Goal: Task Accomplishment & Management: Manage account settings

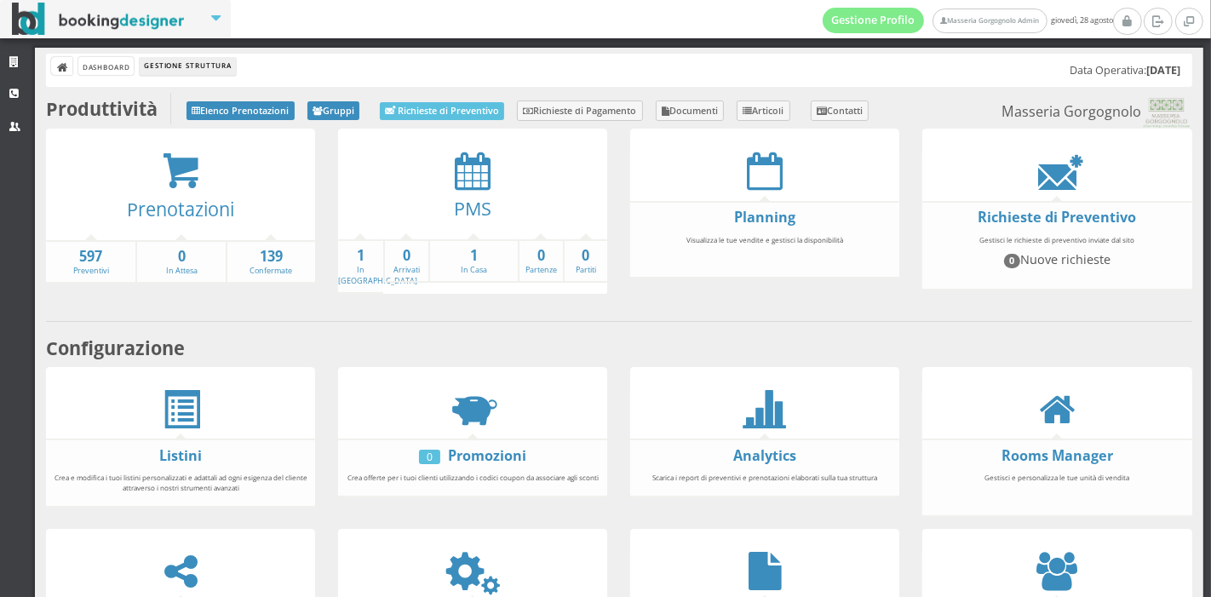
click at [328, 261] on div "PMS 1 In Arrivo 0 Arrivati 1 In Casa 0 Partenze 0 Partiti" at bounding box center [473, 217] width 292 height 177
click at [353, 268] on link "1 In Arrivo" at bounding box center [377, 266] width 79 height 40
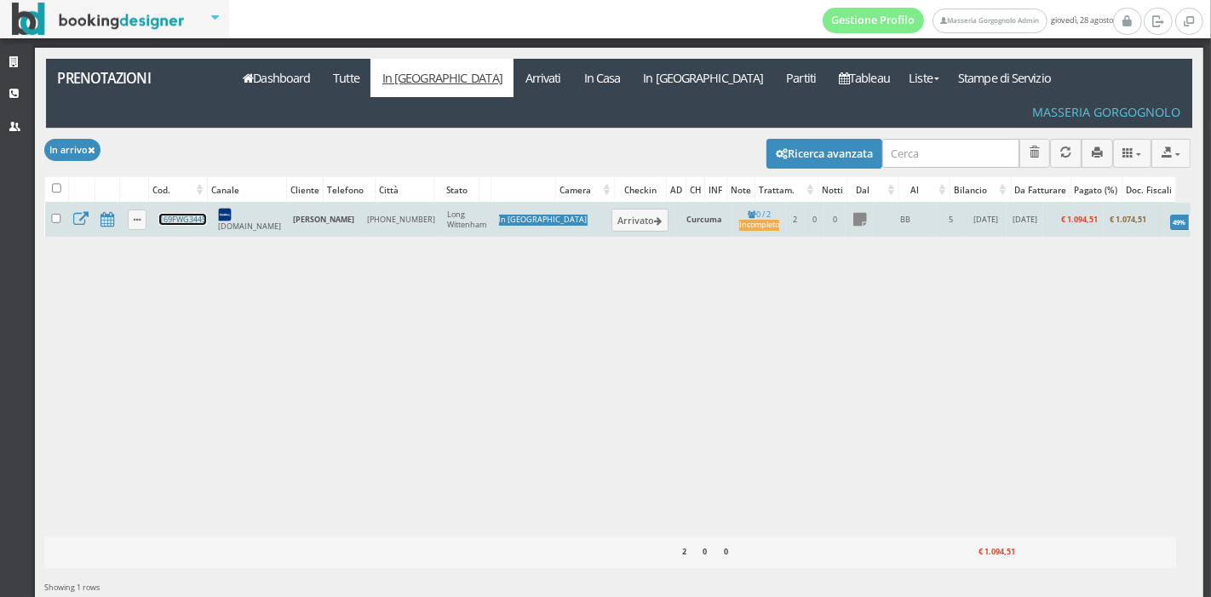
click at [202, 214] on link "169FWG3445" at bounding box center [182, 219] width 47 height 11
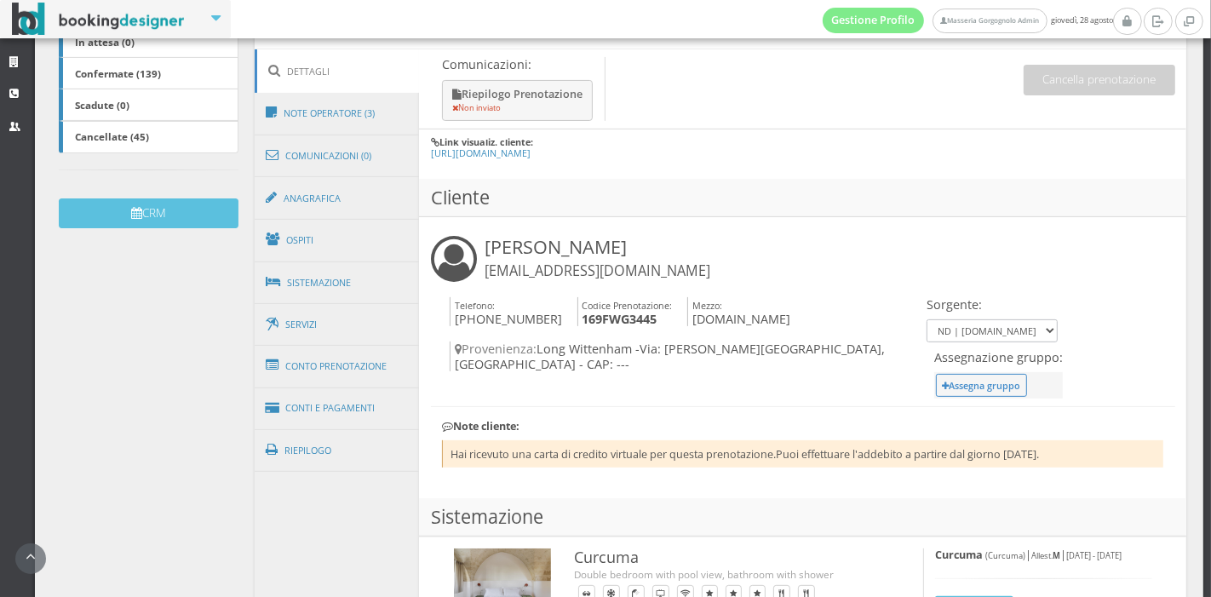
scroll to position [428, 0]
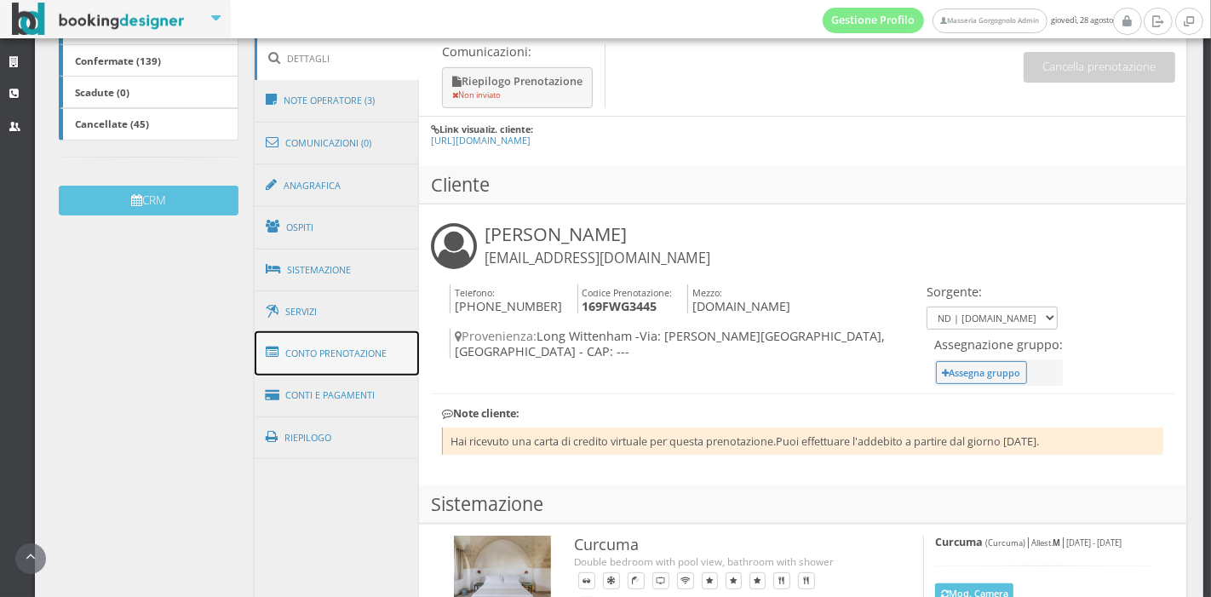
click at [366, 350] on link "Conto Prenotazione" at bounding box center [337, 353] width 165 height 44
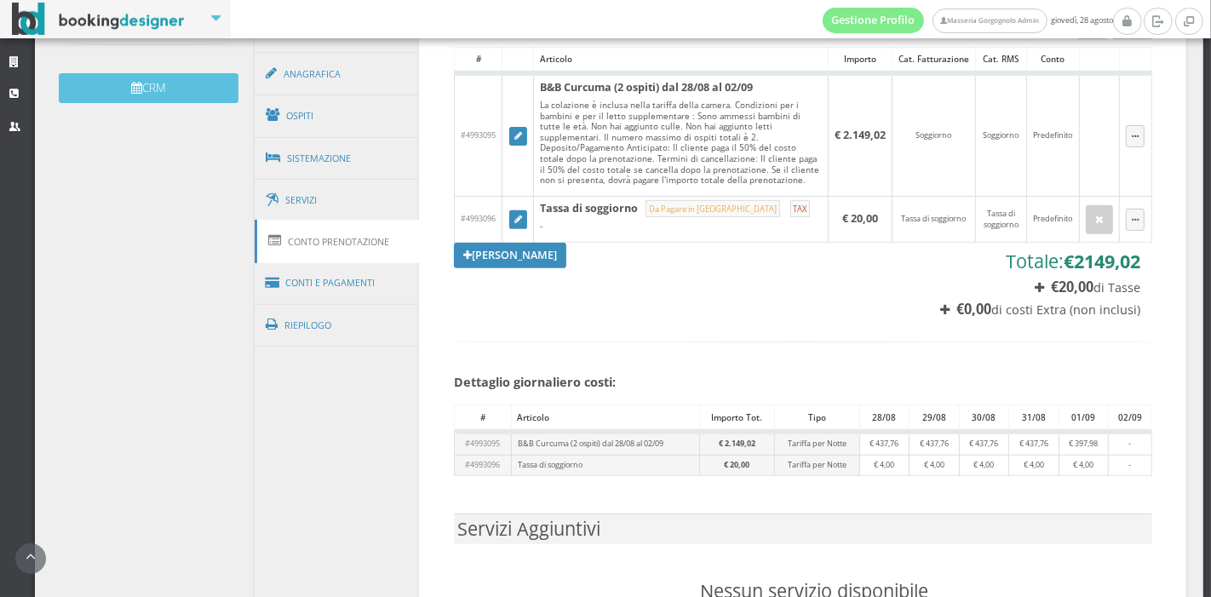
scroll to position [561, 0]
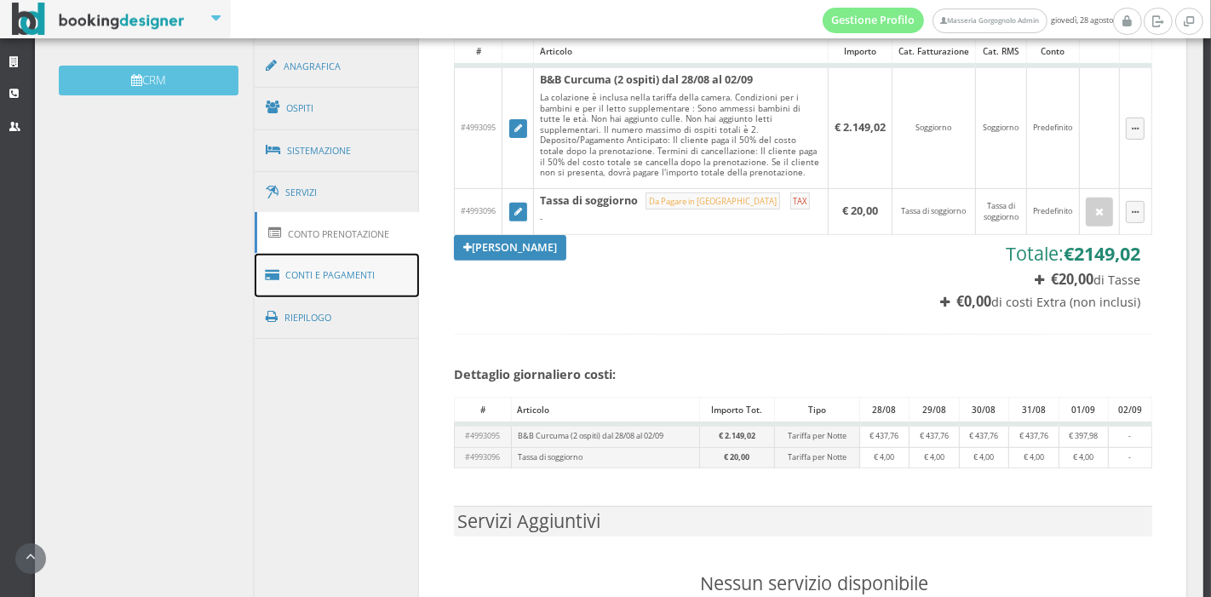
click at [314, 282] on link "Conti e Pagamenti" at bounding box center [337, 275] width 165 height 43
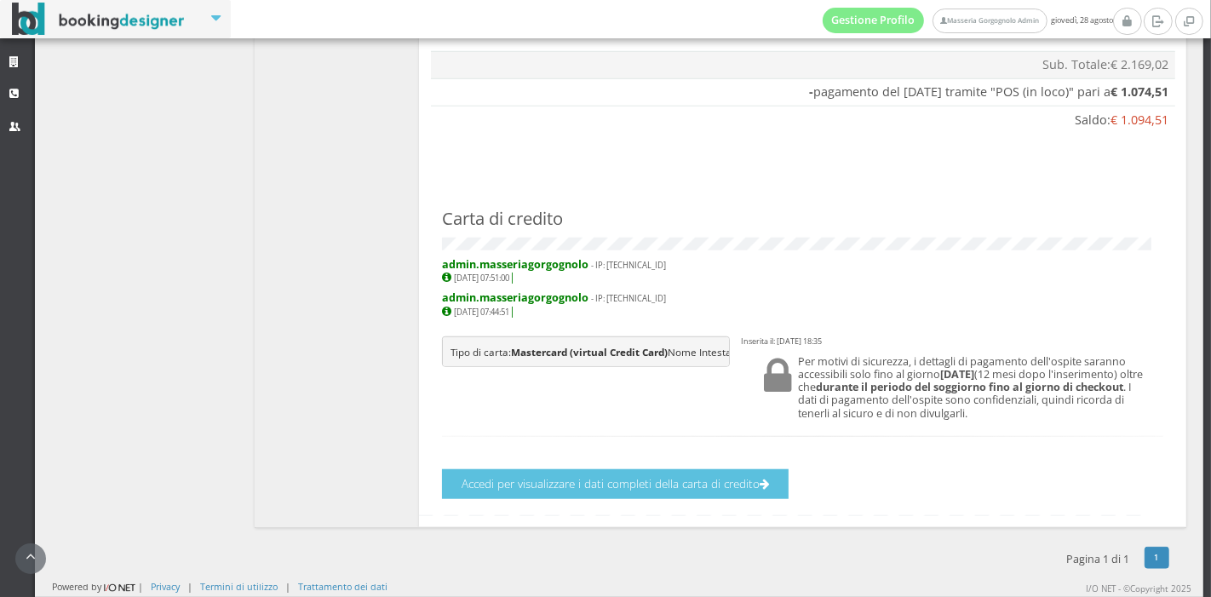
scroll to position [1216, 0]
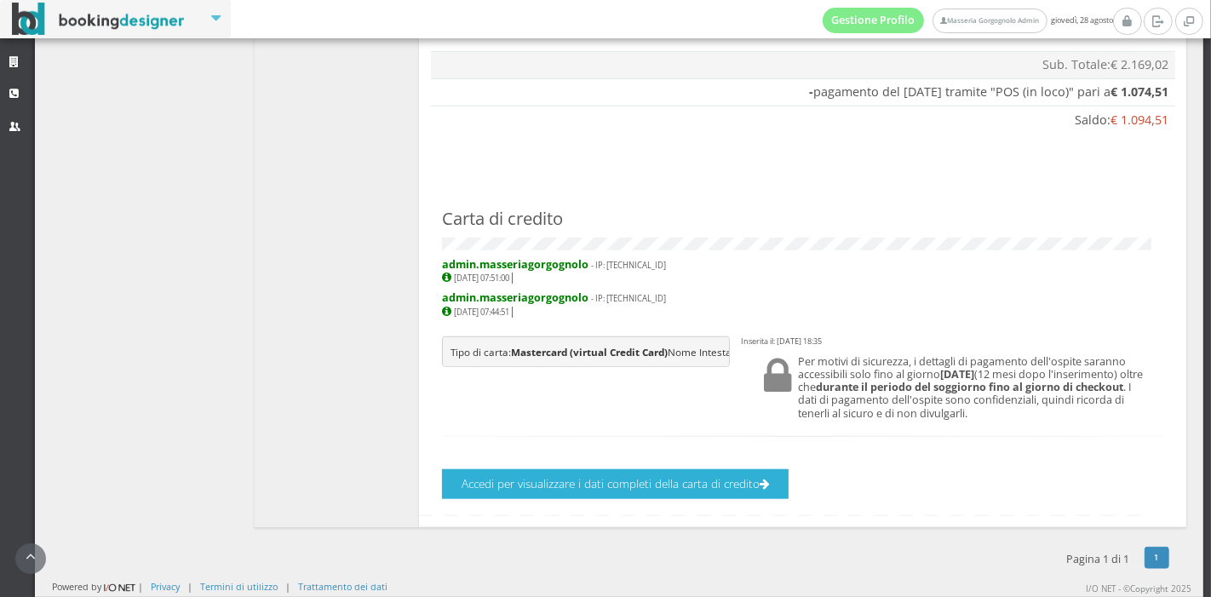
click at [703, 492] on button "Accedi per visualizzare i dati completi della carta di credito" at bounding box center [615, 484] width 347 height 30
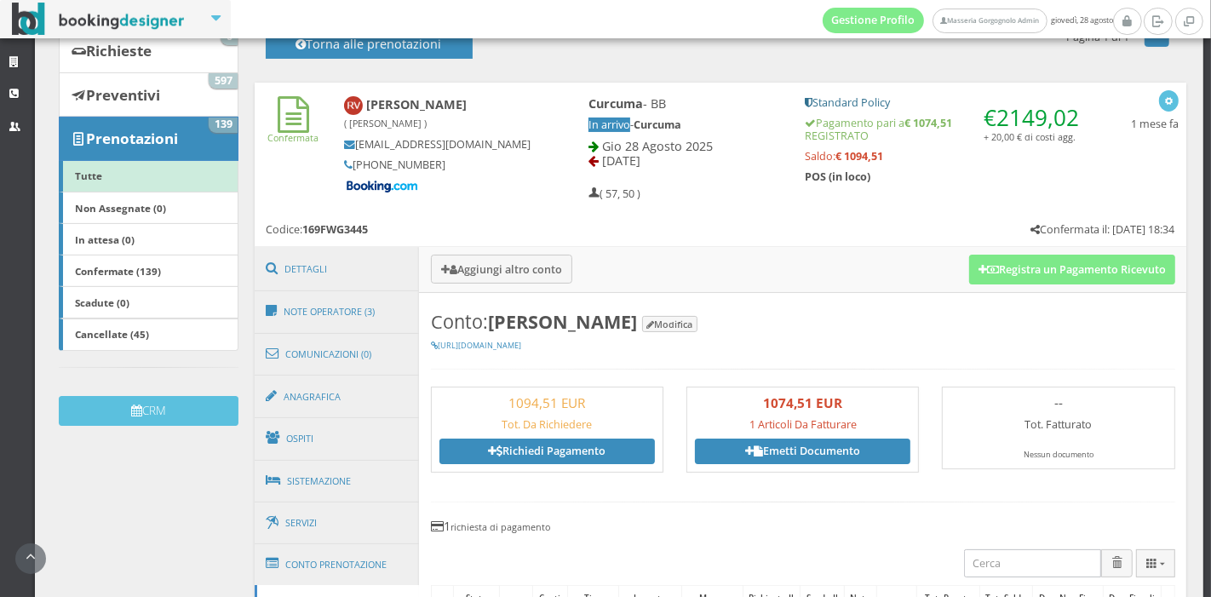
scroll to position [193, 0]
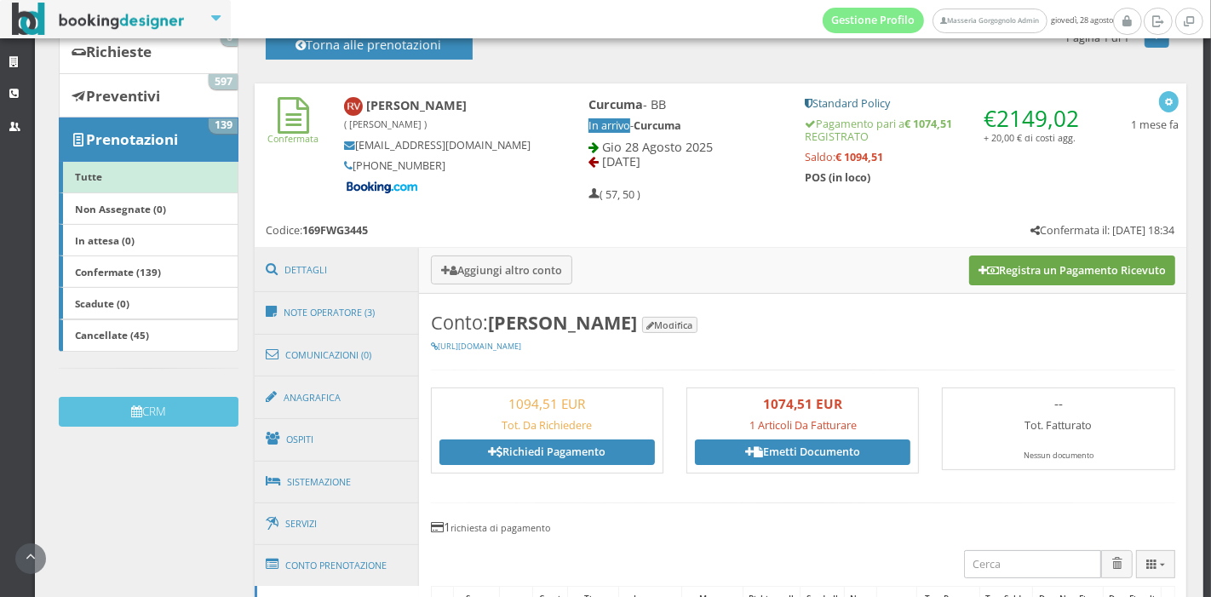
click at [1090, 268] on button "Registra un Pagamento Ricevuto" at bounding box center [1072, 270] width 206 height 29
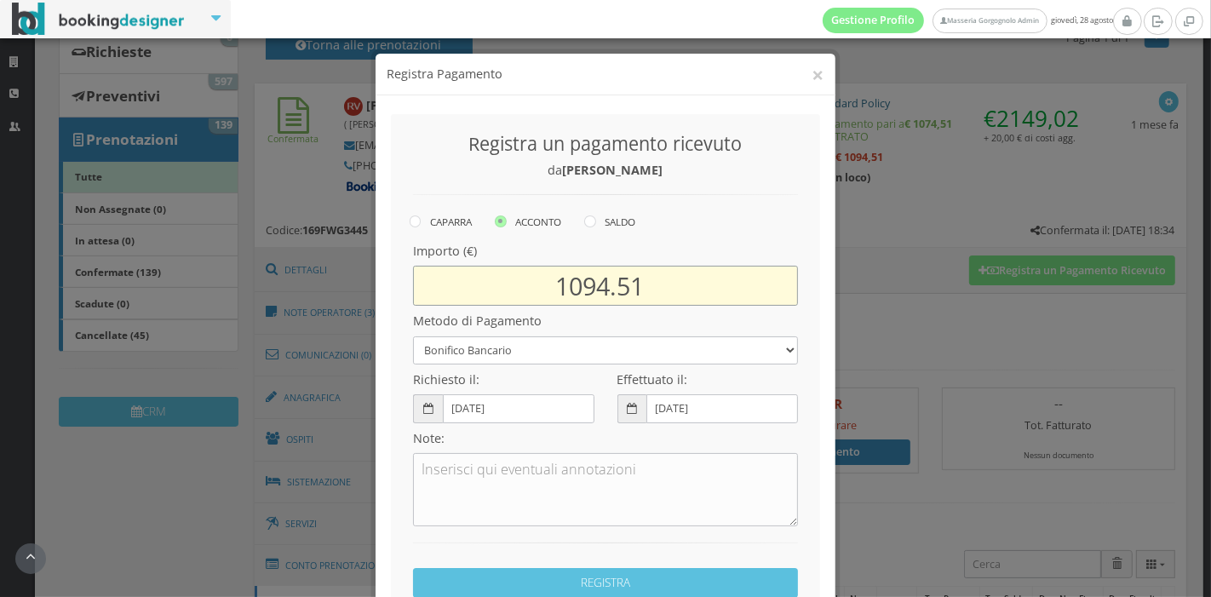
click at [586, 290] on input "1094.51" at bounding box center [605, 286] width 385 height 40
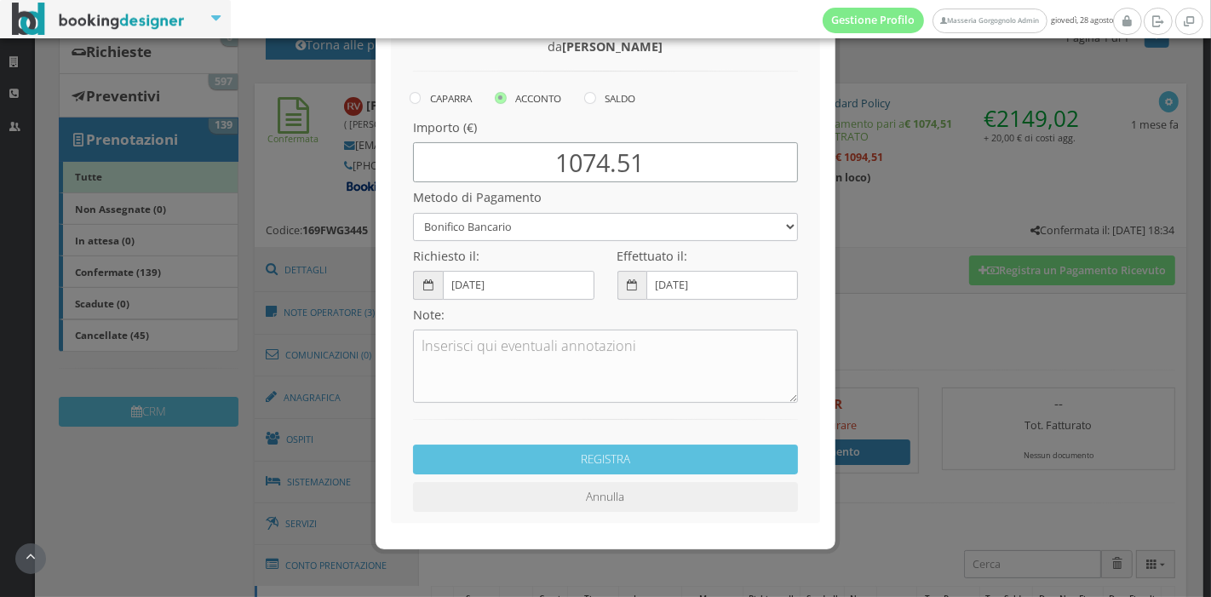
scroll to position [142, 0]
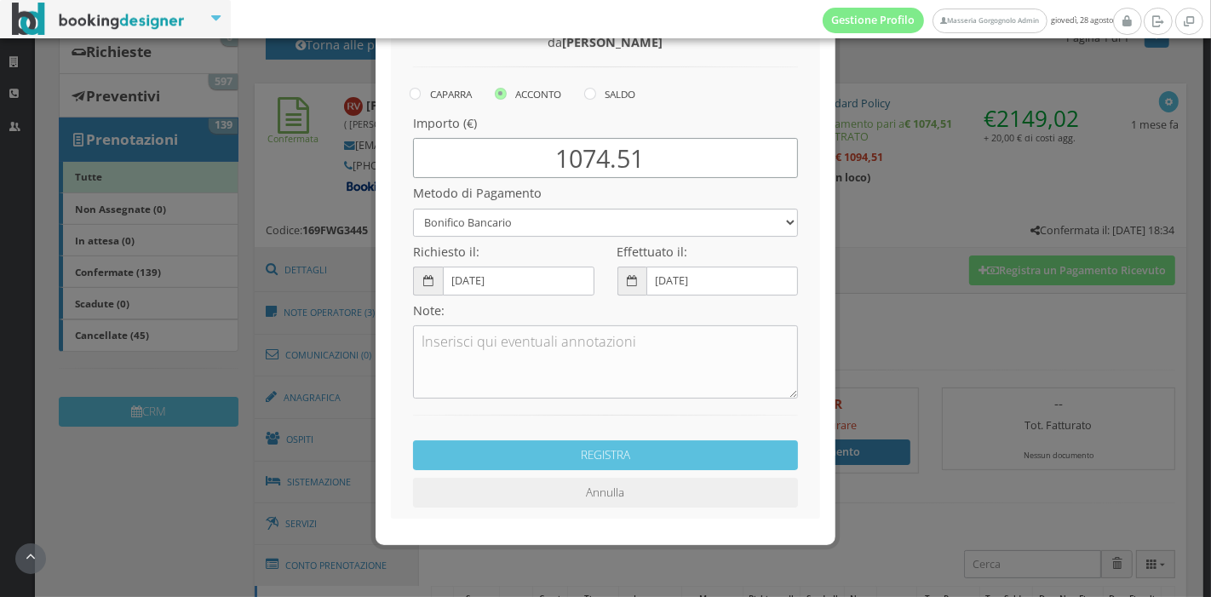
type input "1074.51"
click at [586, 232] on select "Bonifico Bancario Carta di Credito Pay By Link Contanti Assegno Bancario Assegn…" at bounding box center [605, 223] width 385 height 28
select select
click at [413, 209] on select "Bonifico Bancario Carta di Credito Pay By Link Contanti Assegno Bancario Assegn…" at bounding box center [605, 223] width 385 height 28
click at [591, 98] on label "SALDO" at bounding box center [609, 93] width 51 height 20
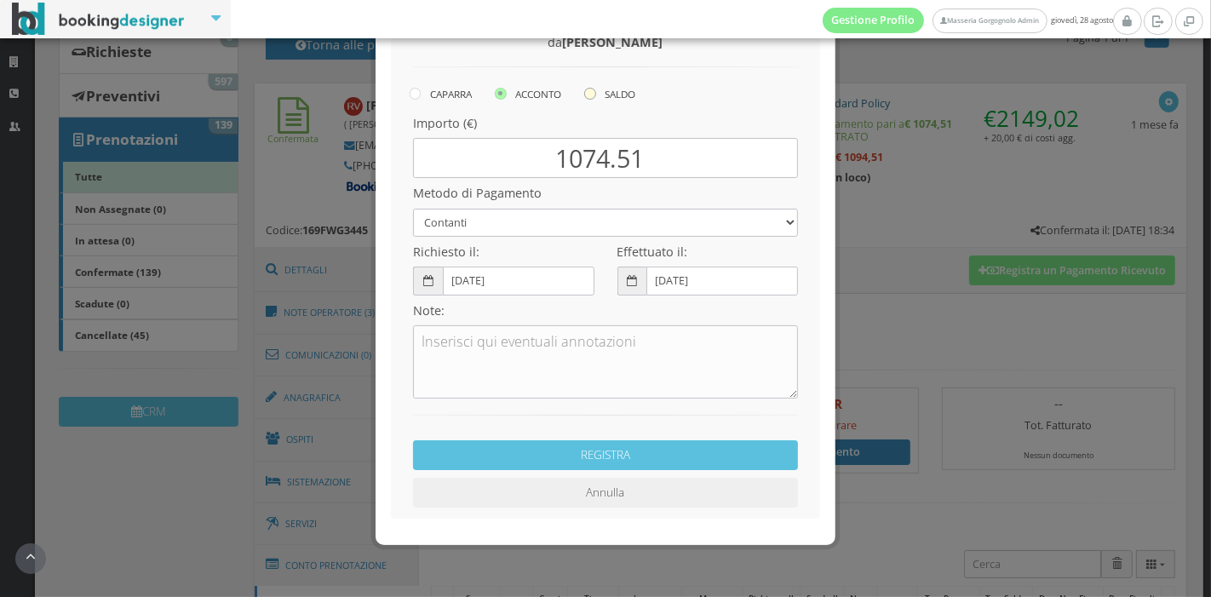
radio input "true"
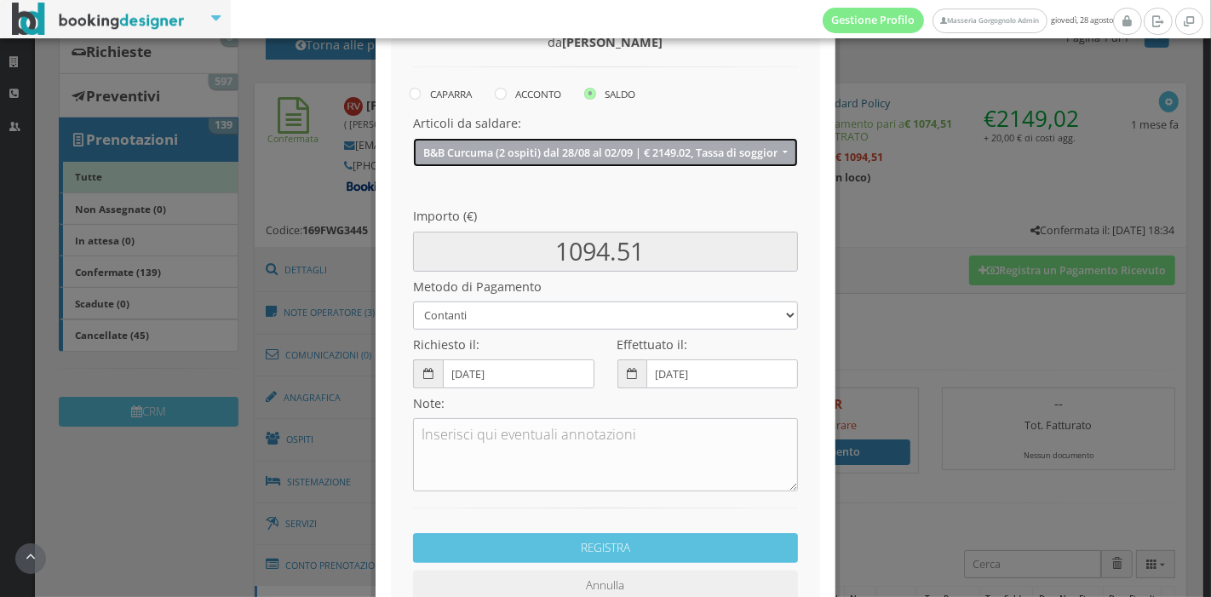
click at [586, 162] on button "B&B Curcuma (2 ospiti) dal 28/08 al 02/09 | € 2149.02, Tassa di soggiorno | € 2…" at bounding box center [605, 152] width 385 height 28
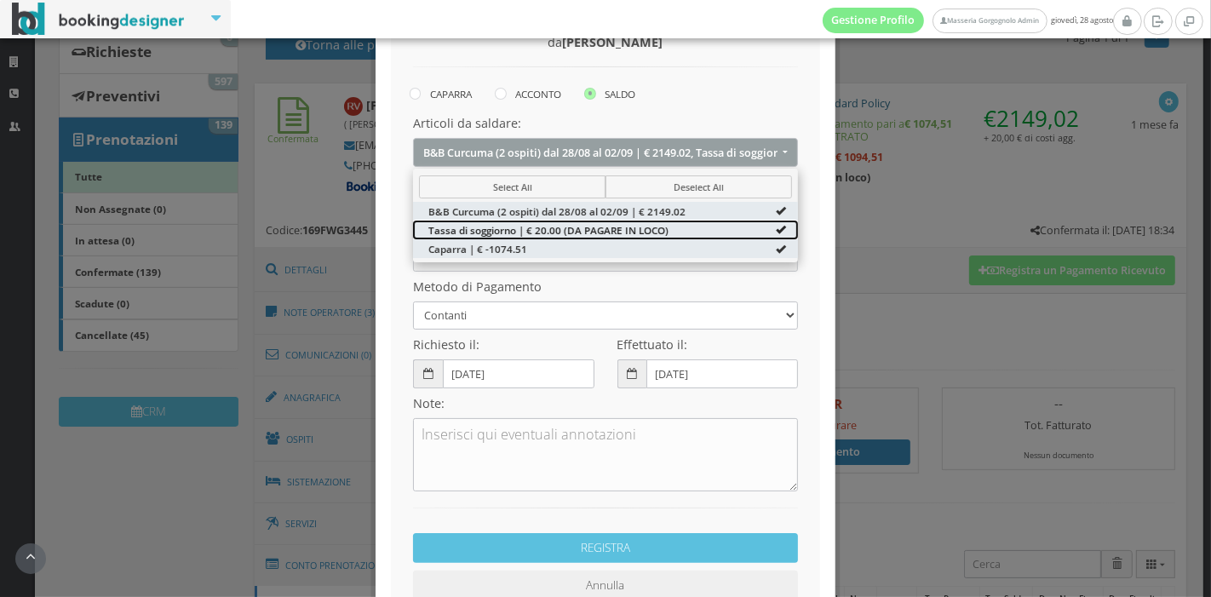
click at [565, 230] on span "Tassa di soggiorno | € 20.00 (DA PAGARE IN LOCO)" at bounding box center [548, 229] width 240 height 14
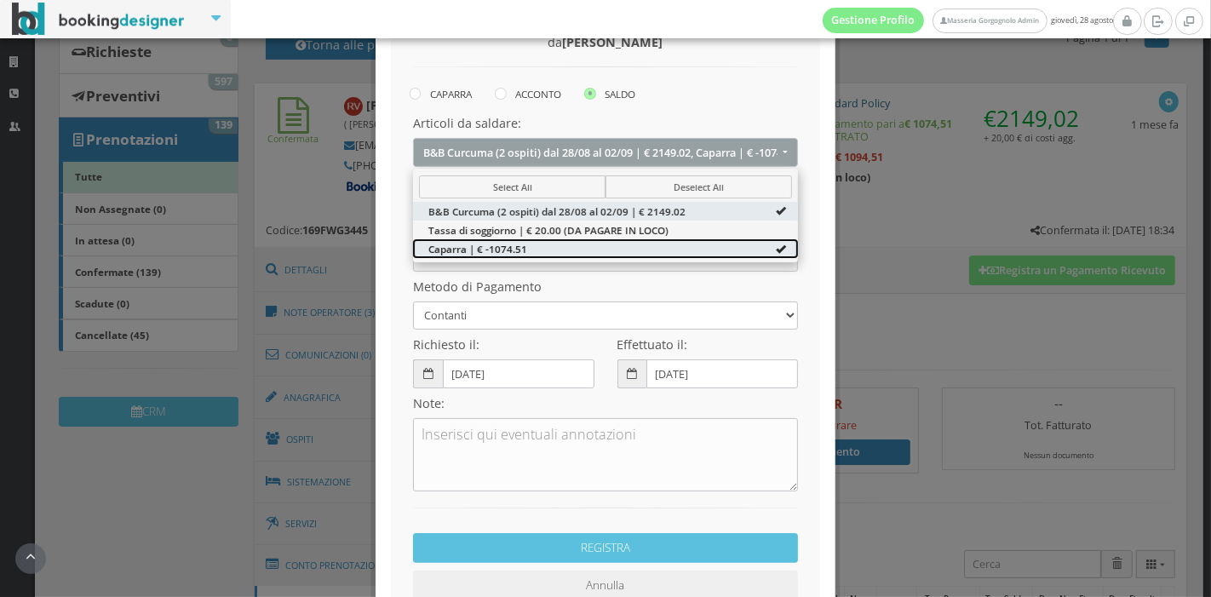
click at [603, 246] on link "Caparra | € -1074.51" at bounding box center [605, 248] width 385 height 19
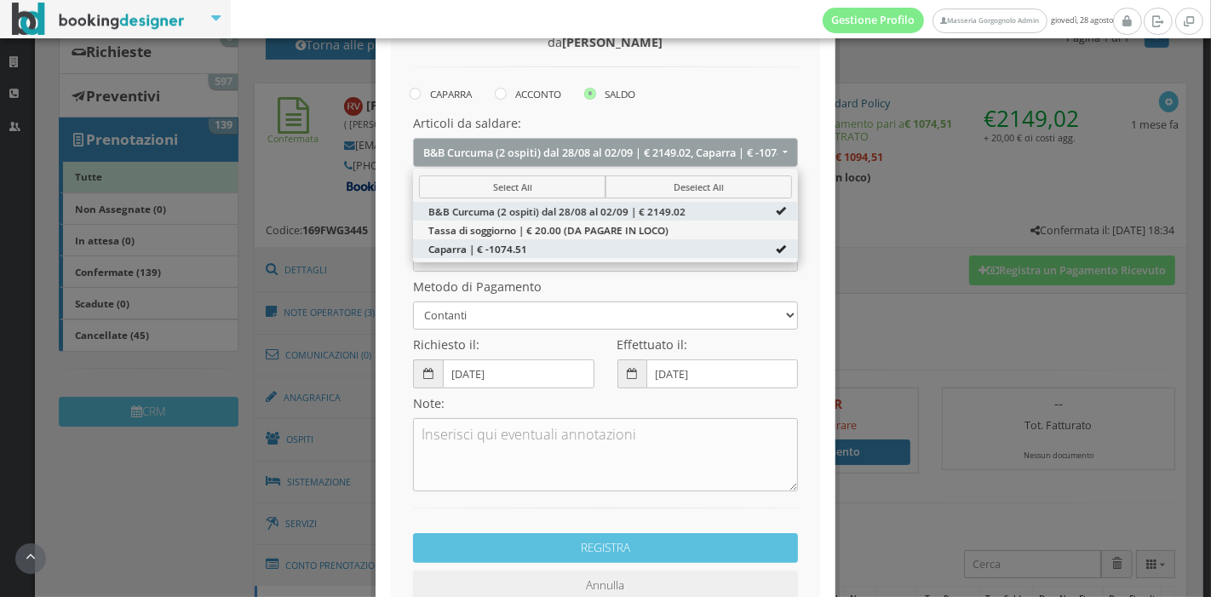
type input "2149.02"
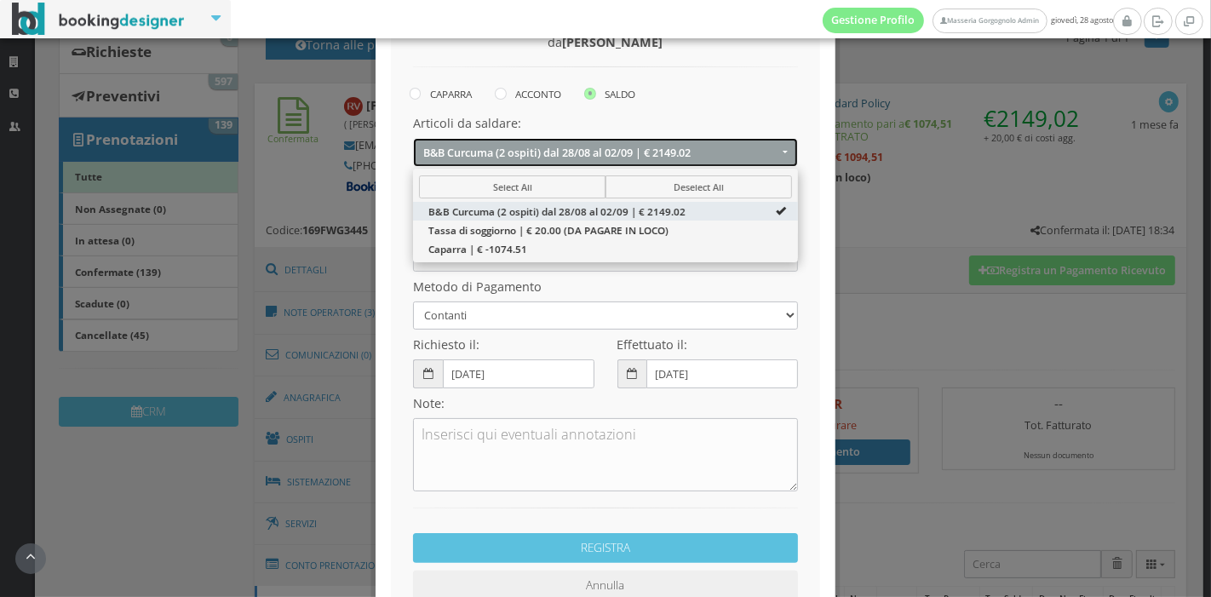
click at [654, 143] on button "B&B Curcuma (2 ospiti) dal 28/08 al 02/09 | € 2149.02" at bounding box center [605, 152] width 385 height 28
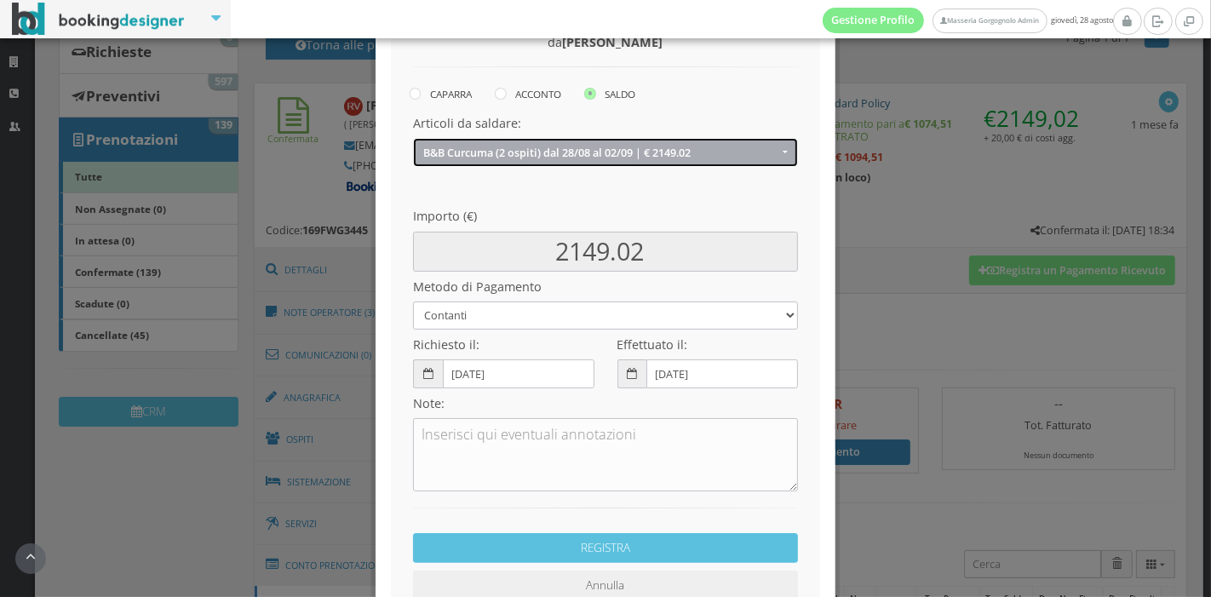
click at [654, 143] on button "B&B Curcuma (2 ospiti) dal 28/08 al 02/09 | € 2149.02" at bounding box center [605, 152] width 385 height 28
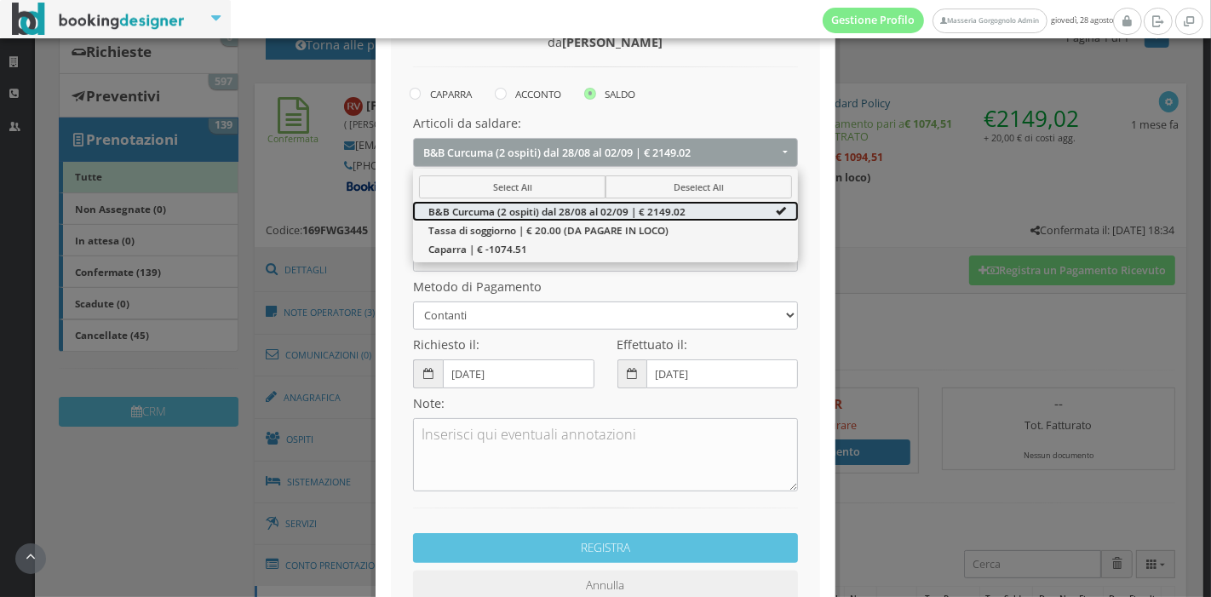
click at [630, 208] on span "B&B Curcuma (2 ospiti) dal 28/08 al 02/09 | € 2149.02" at bounding box center [556, 211] width 257 height 14
select select
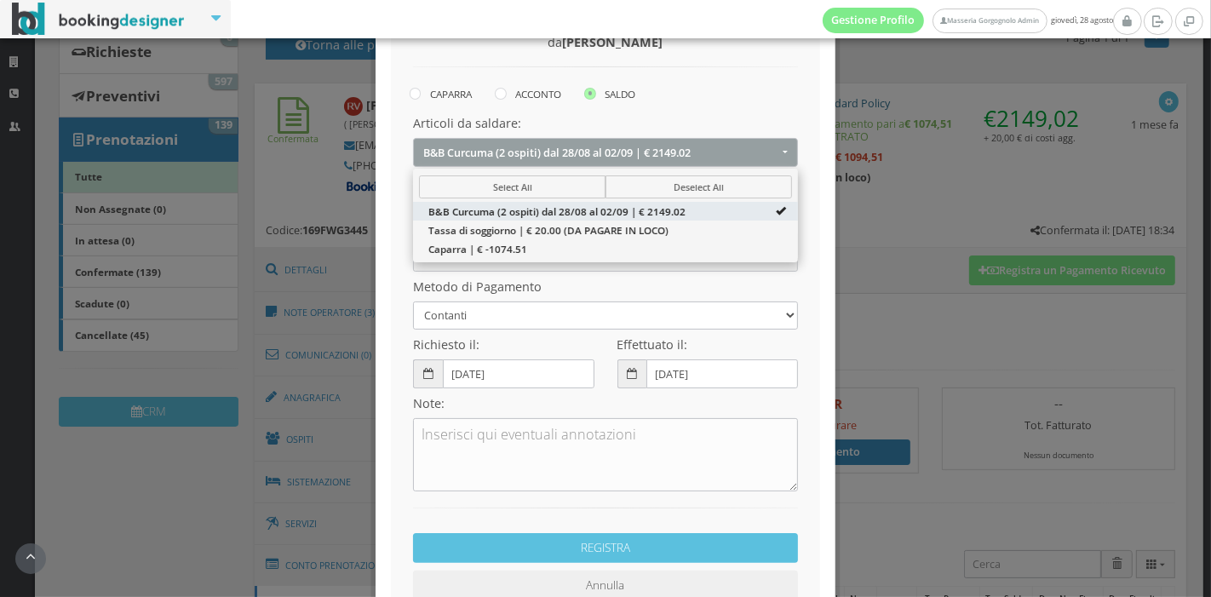
type input "0.00"
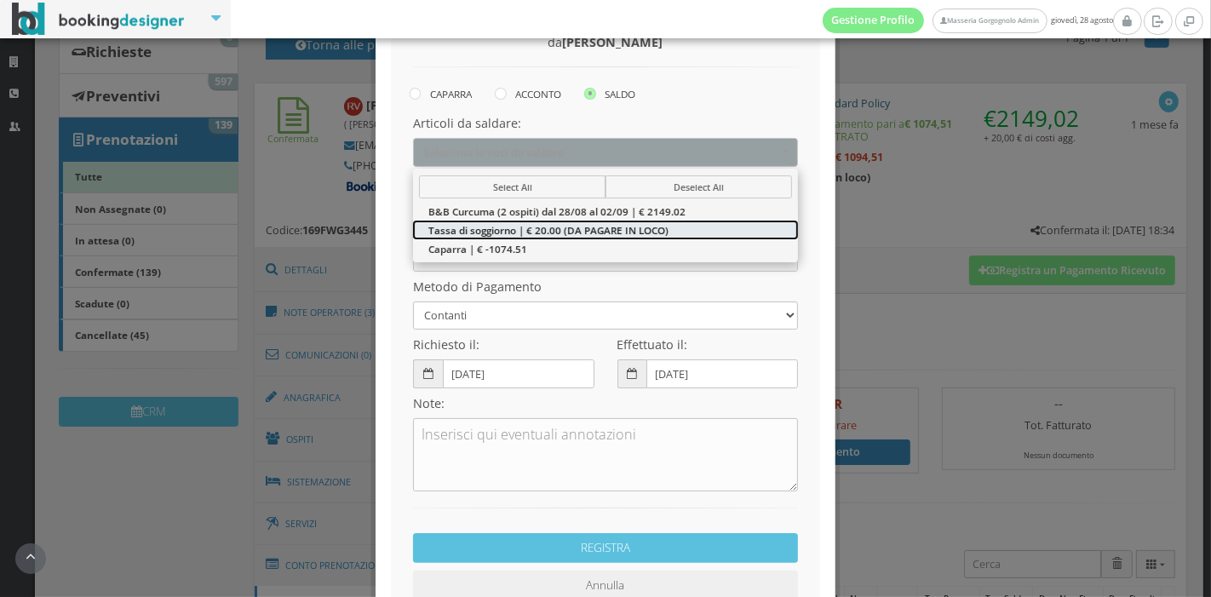
click at [619, 234] on span "Tassa di soggiorno | € 20.00 (DA PAGARE IN LOCO)" at bounding box center [548, 229] width 240 height 14
select select "4993096"
type input "20.00"
click at [619, 234] on span "Tassa di soggiorno | € 20.00 (DA PAGARE IN LOCO)" at bounding box center [548, 229] width 240 height 14
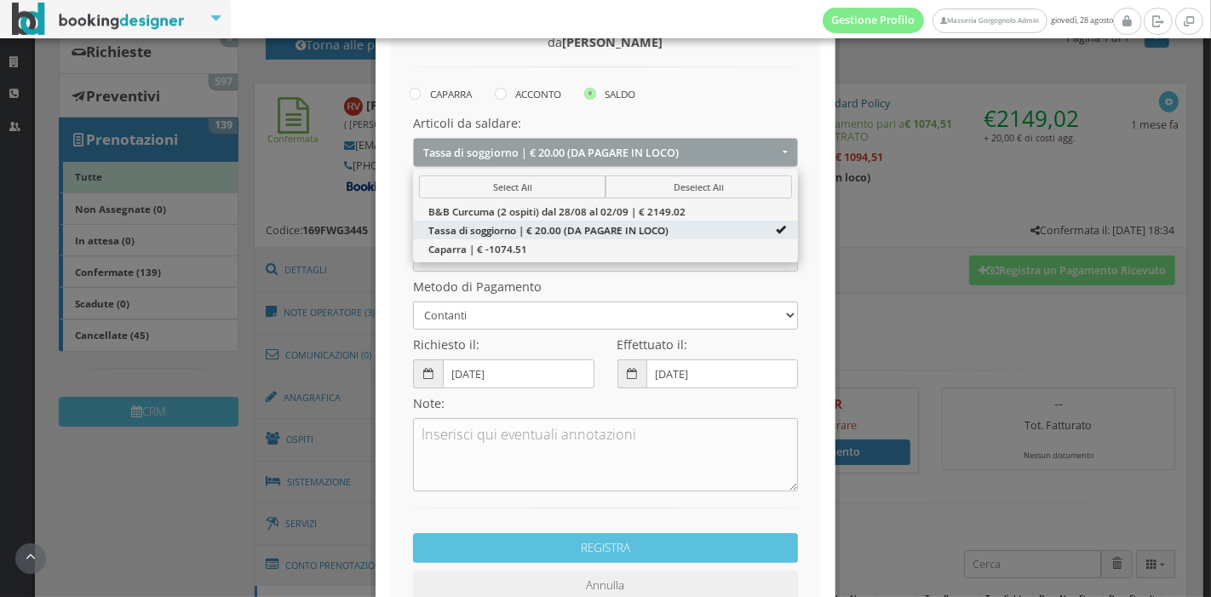
select select
type input "0.00"
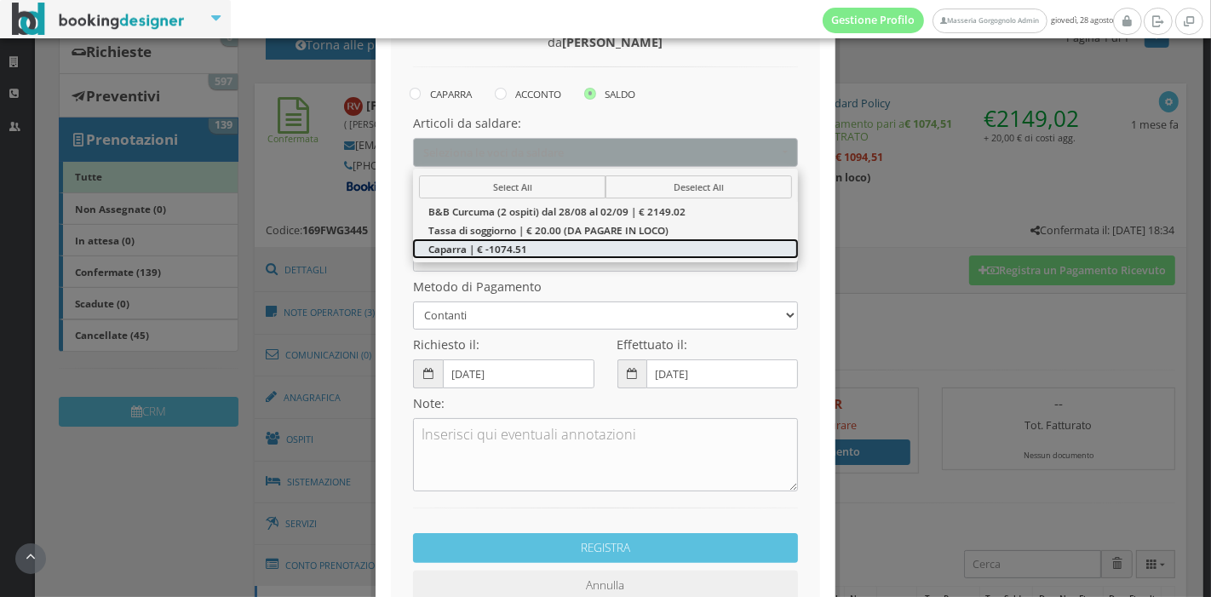
click at [601, 243] on link "Caparra | € -1074.51" at bounding box center [605, 248] width 385 height 19
select select "5254588"
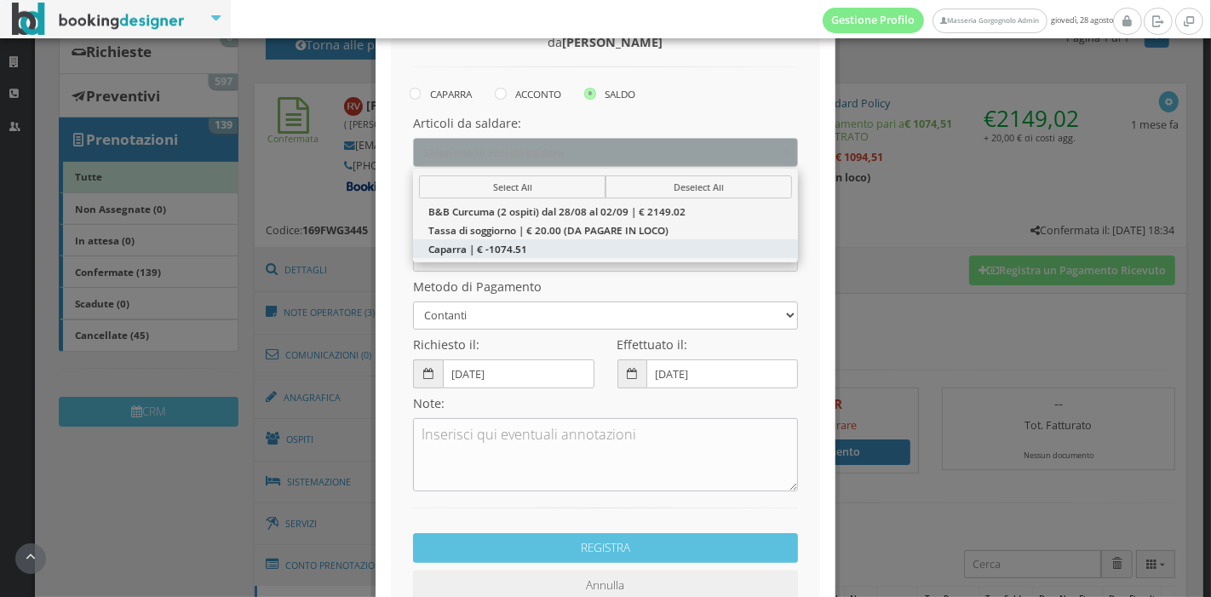
type input "-1074.51"
click at [497, 101] on label "ACCONTO" at bounding box center [528, 93] width 66 height 20
radio input "true"
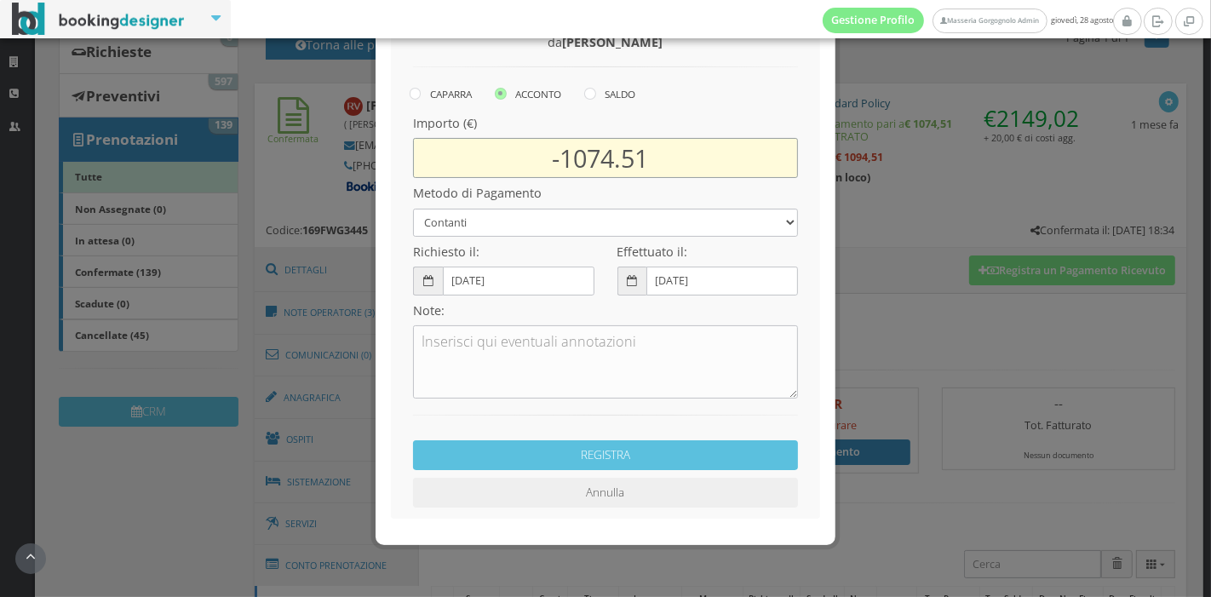
click at [549, 161] on input "-1074.51" at bounding box center [605, 158] width 385 height 40
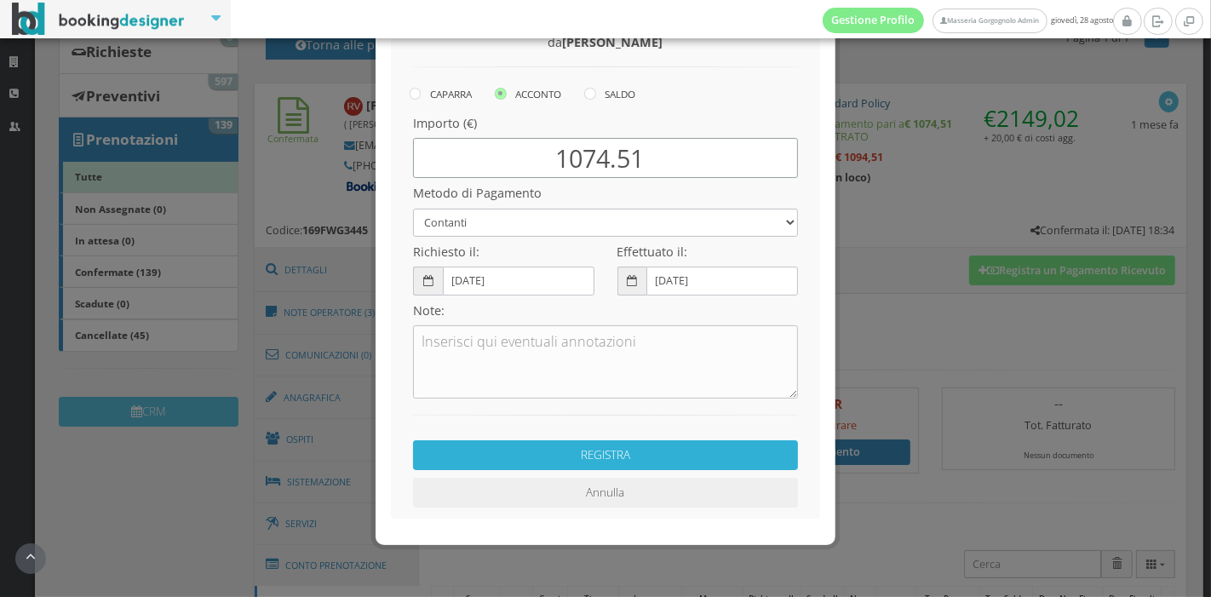
type input "1074.51"
click at [531, 457] on button "REGISTRA" at bounding box center [605, 455] width 385 height 30
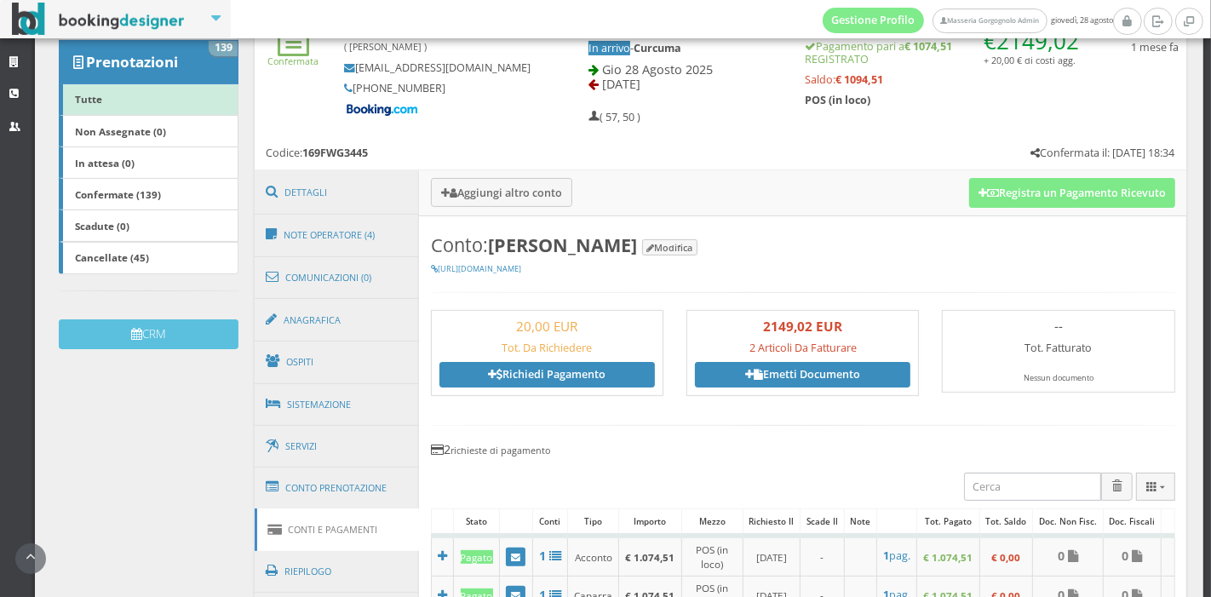
scroll to position [228, 0]
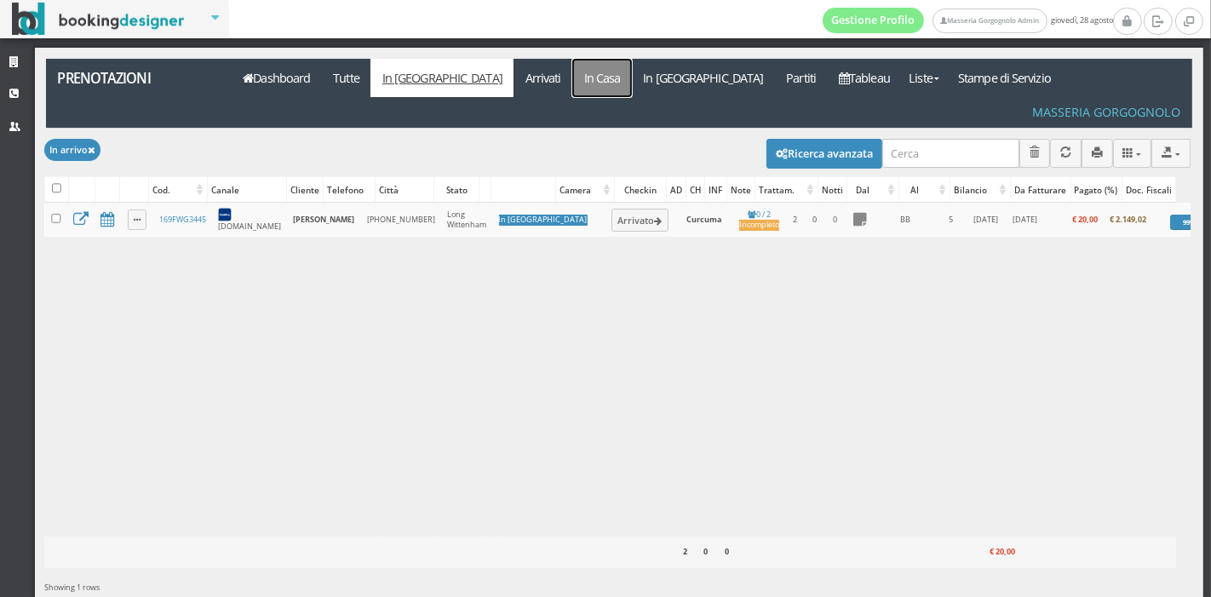
click at [572, 89] on link "In Casa" at bounding box center [602, 78] width 60 height 38
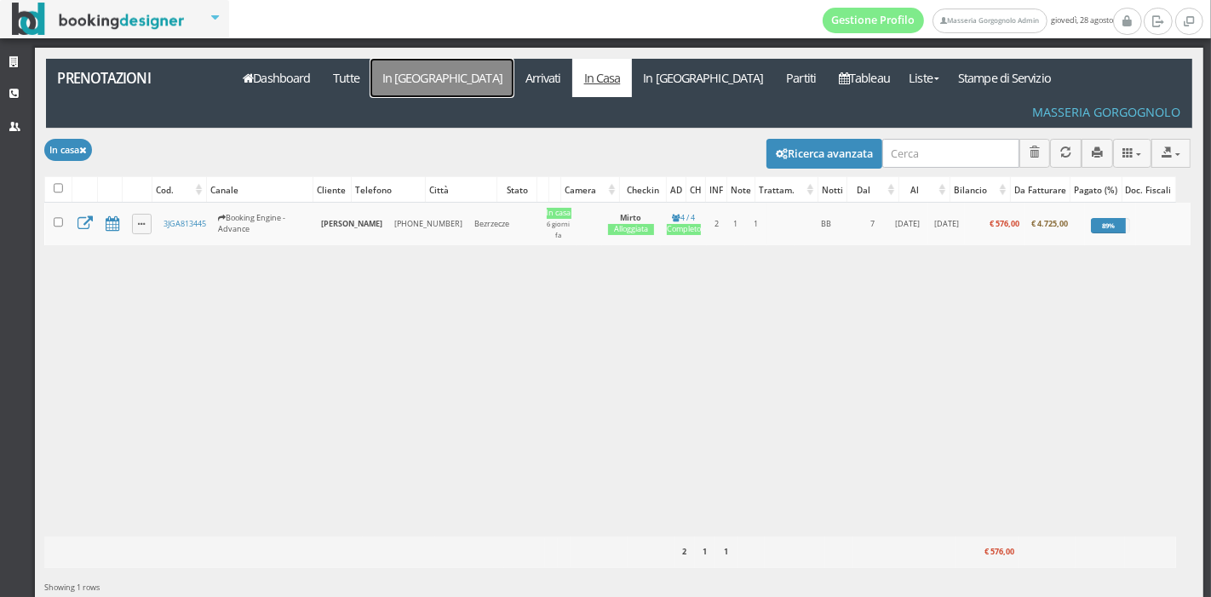
click at [418, 77] on link "In [GEOGRAPHIC_DATA]" at bounding box center [442, 78] width 143 height 38
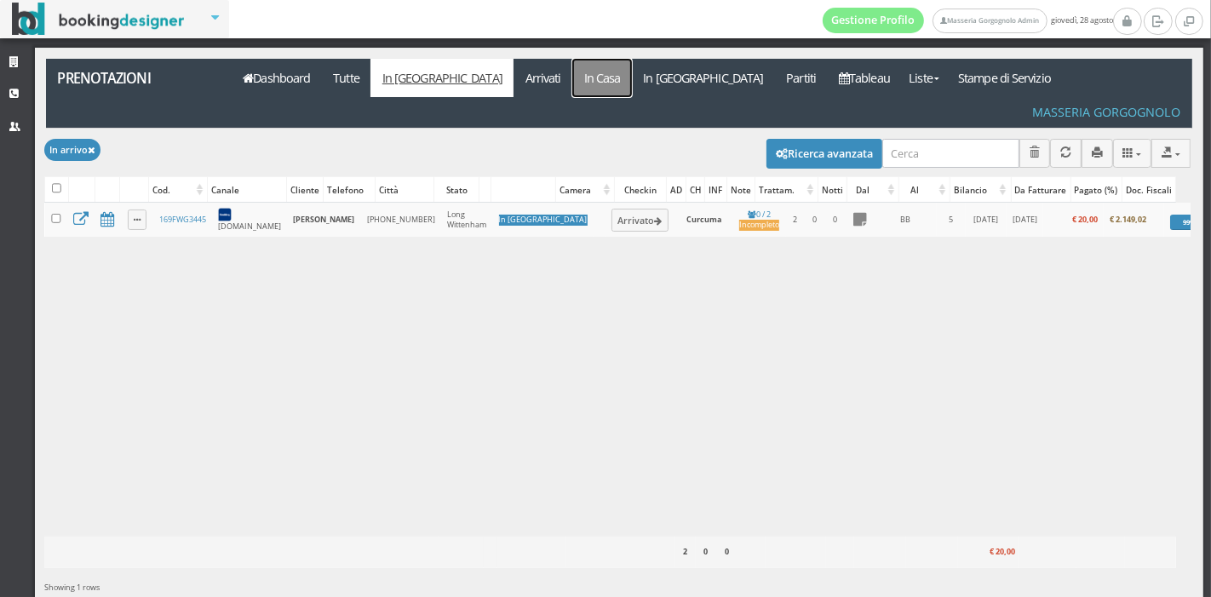
click at [572, 75] on link "In Casa" at bounding box center [602, 78] width 60 height 38
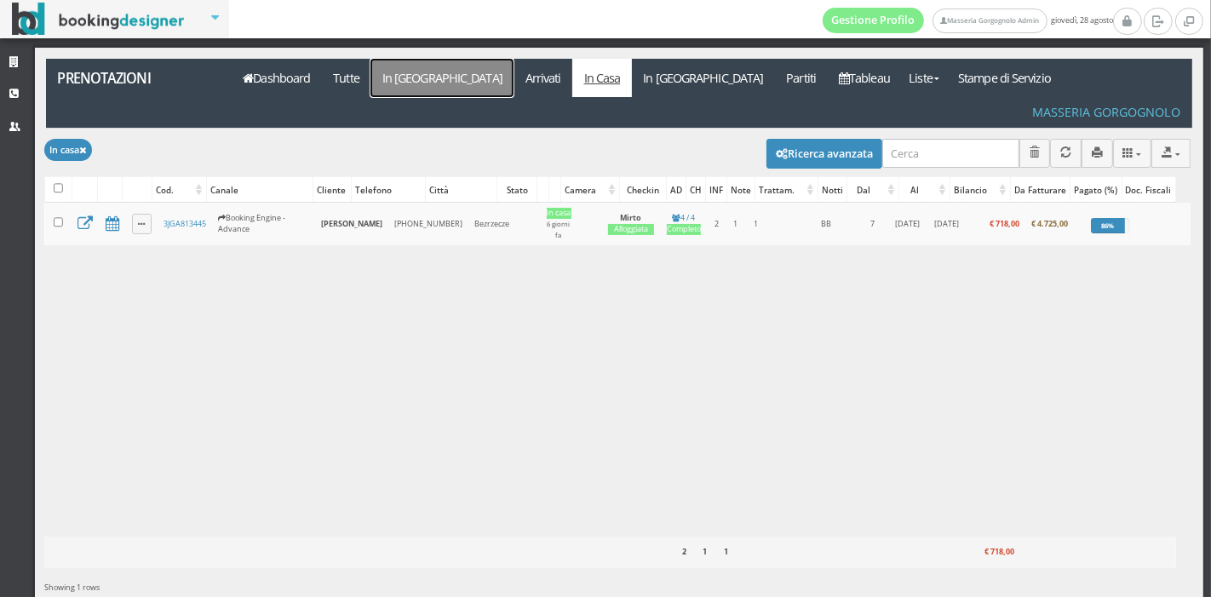
click at [406, 85] on link "In [GEOGRAPHIC_DATA]" at bounding box center [442, 78] width 143 height 38
